Goal: Navigation & Orientation: Find specific page/section

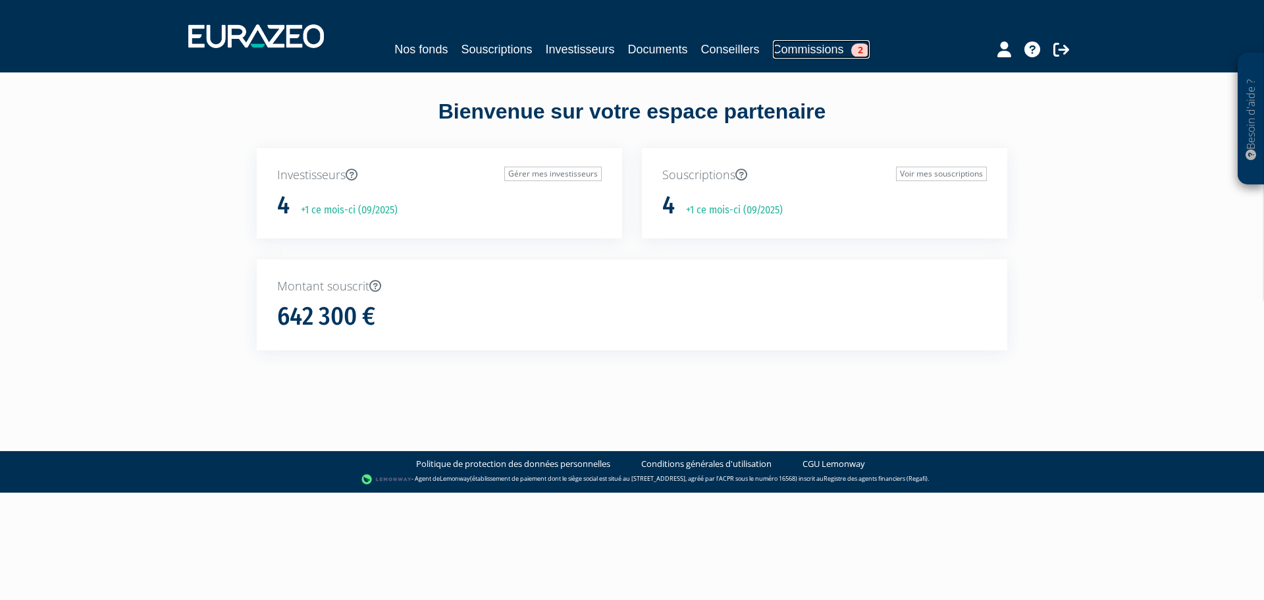
click at [819, 55] on link "Commissions 2" at bounding box center [821, 49] width 97 height 18
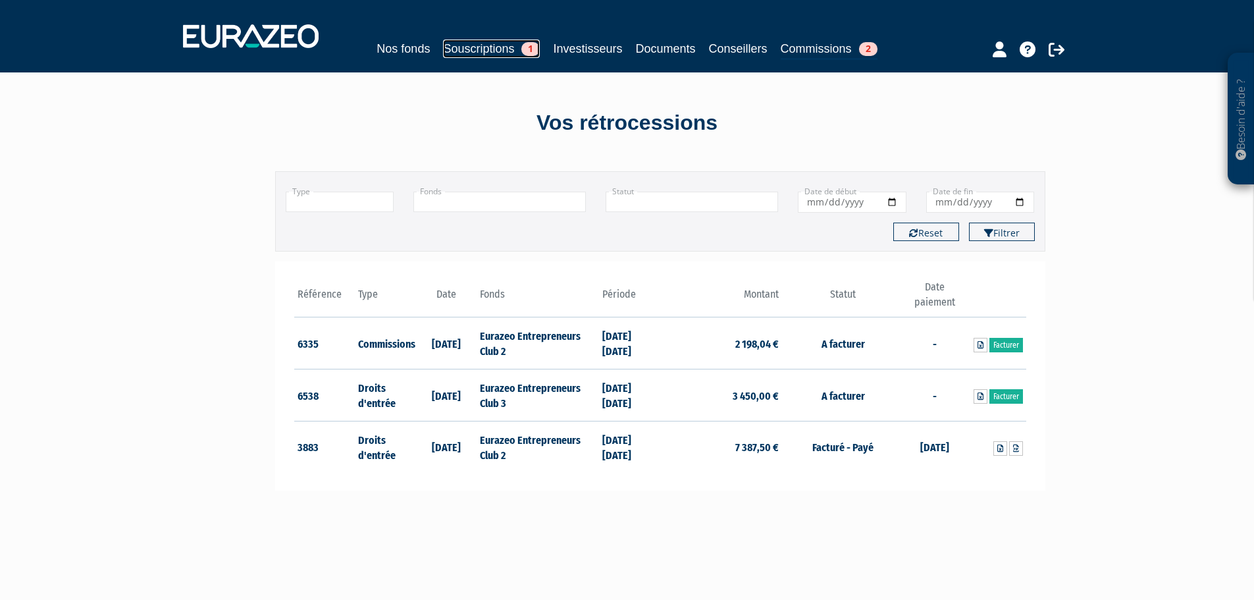
click at [493, 47] on link "Souscriptions 1" at bounding box center [491, 49] width 97 height 18
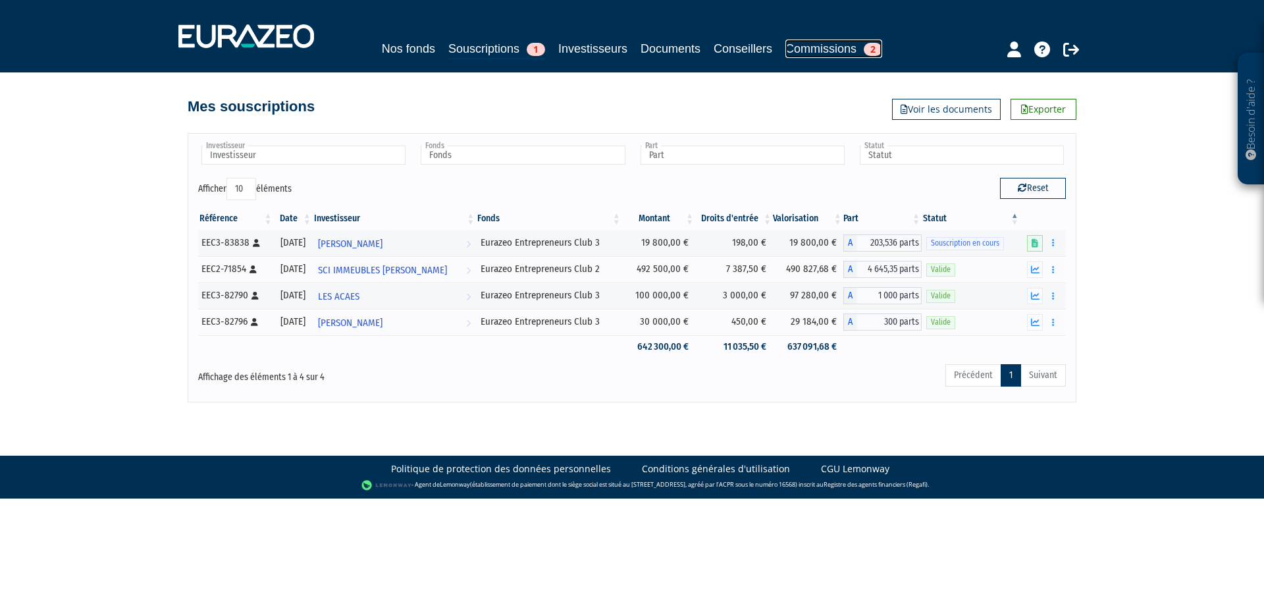
click at [827, 49] on link "Commissions 2" at bounding box center [834, 49] width 97 height 18
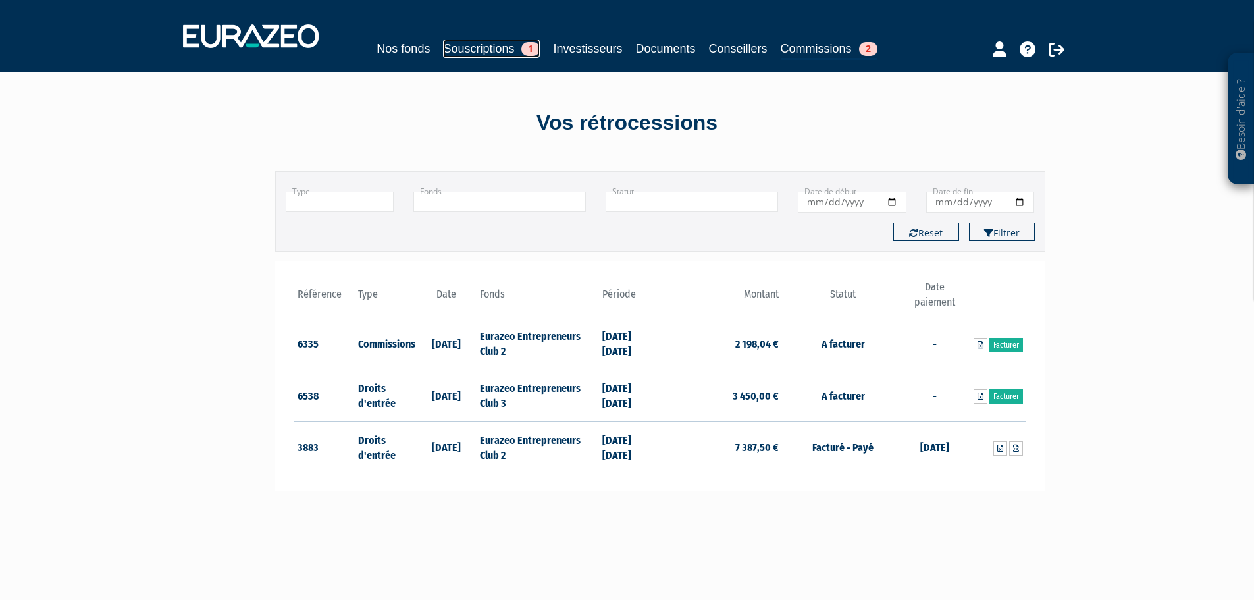
click at [505, 51] on link "Souscriptions 1" at bounding box center [491, 49] width 97 height 18
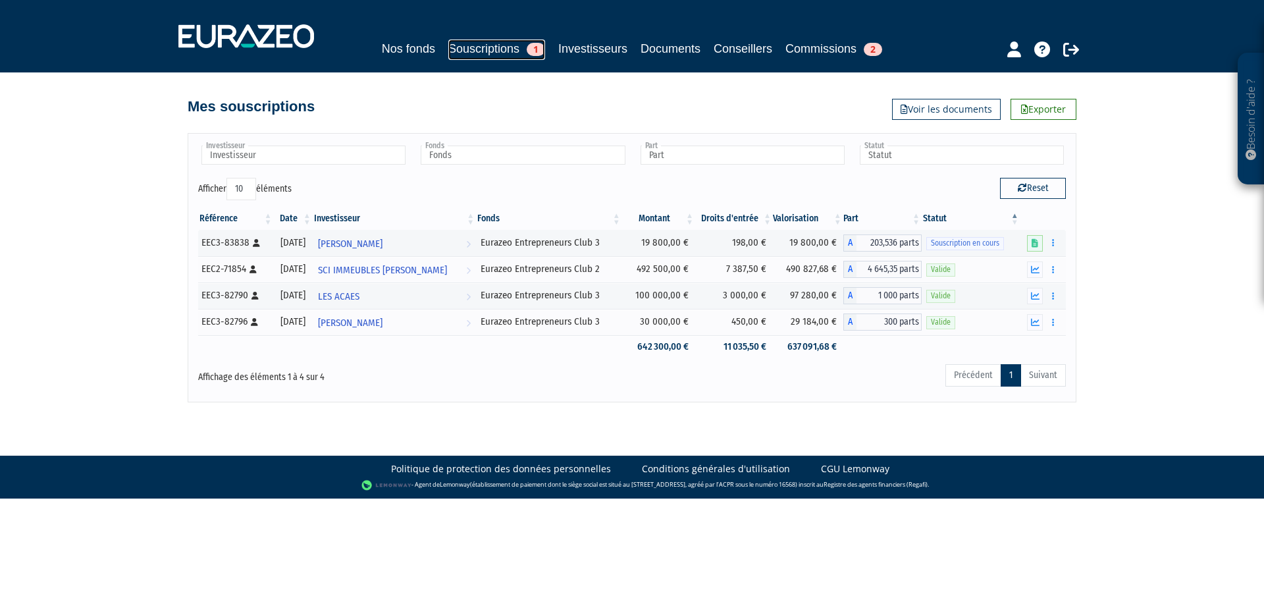
click at [538, 49] on span "1" at bounding box center [536, 49] width 18 height 13
